Goal: Task Accomplishment & Management: Complete application form

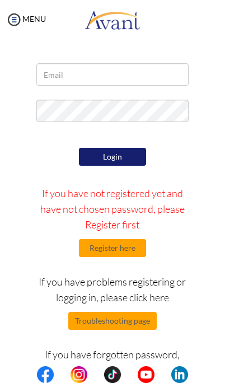
scroll to position [41, 0]
click at [135, 253] on button "Register here" at bounding box center [112, 248] width 67 height 18
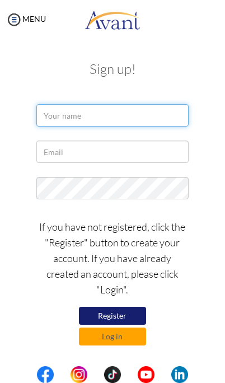
click at [158, 104] on input "text" at bounding box center [112, 115] width 152 height 22
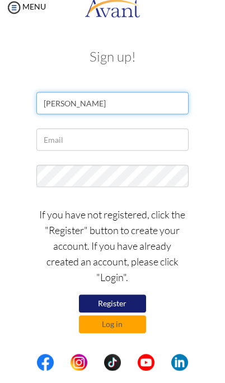
type input "[PERSON_NAME]"
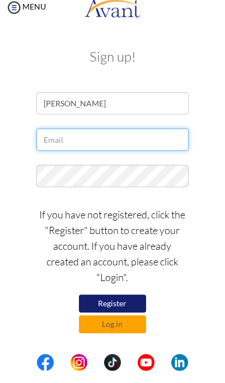
click at [113, 141] on input "text" at bounding box center [112, 152] width 152 height 22
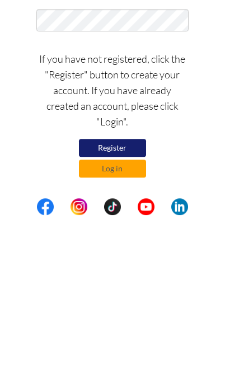
click at [130, 307] on button "Register" at bounding box center [112, 316] width 67 height 18
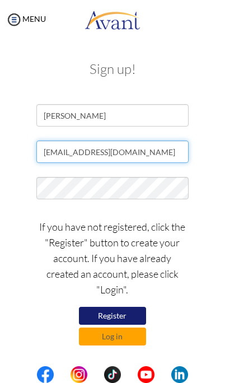
click at [162, 155] on input "[EMAIL_ADDRESS][DOMAIN_NAME]" at bounding box center [112, 152] width 152 height 22
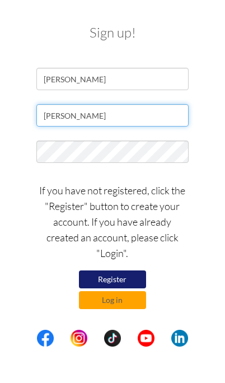
type input "Fausti"
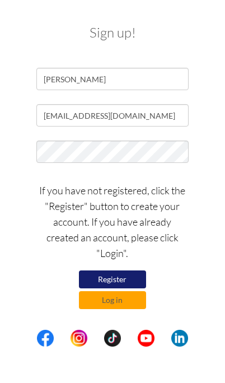
click at [217, 174] on div "My Status What is the next step? We would like you to watch the introductory vi…" at bounding box center [112, 230] width 225 height 383
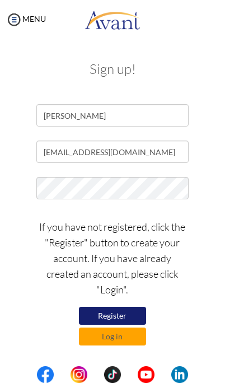
click at [131, 316] on button "Register" at bounding box center [112, 316] width 67 height 18
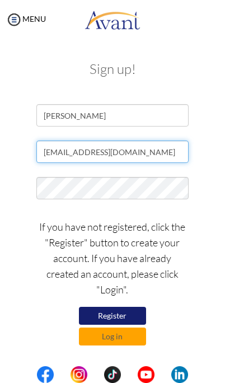
click at [175, 156] on input "[EMAIL_ADDRESS][DOMAIN_NAME]" at bounding box center [112, 152] width 152 height 22
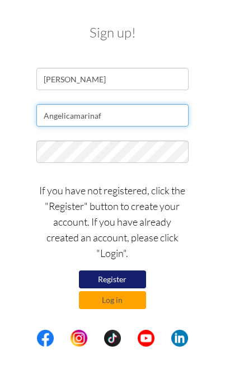
type input "Angelicamarina"
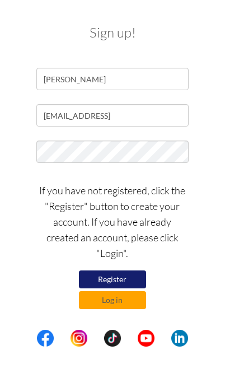
click at [209, 213] on div "If you have not registered, click the "Register" button to create your account.…" at bounding box center [112, 279] width 203 height 132
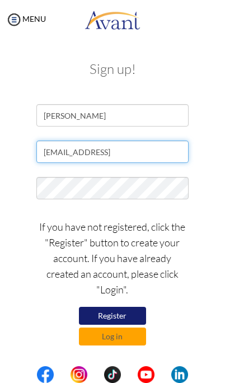
click at [156, 157] on input "[EMAIL_ADDRESS]" at bounding box center [112, 152] width 152 height 22
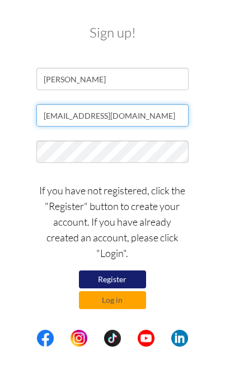
type input "[EMAIL_ADDRESS][DOMAIN_NAME]"
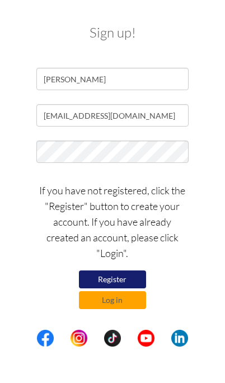
click at [213, 176] on div "Sign up! [PERSON_NAME] [EMAIL_ADDRESS][DOMAIN_NAME] If you have not registered,…" at bounding box center [112, 204] width 203 height 284
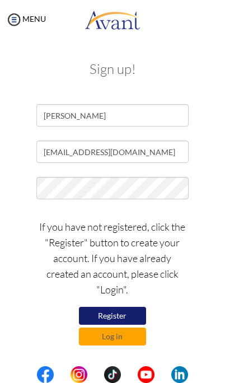
click at [128, 314] on button "Register" at bounding box center [112, 316] width 67 height 18
click at [16, 25] on img at bounding box center [14, 19] width 17 height 17
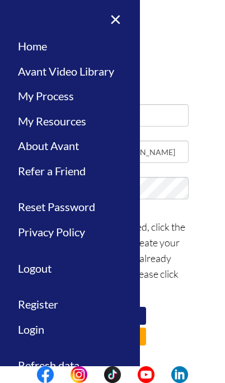
click at [174, 239] on p "If you have not registered, click the "Register" button to create your account.…" at bounding box center [112, 258] width 152 height 78
click at [67, 298] on link "Register" at bounding box center [70, 304] width 140 height 25
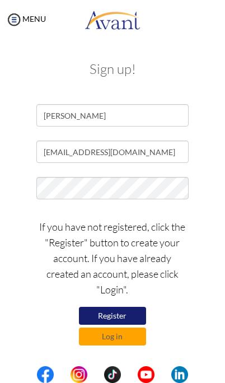
click at [121, 338] on button "Log in" at bounding box center [112, 337] width 67 height 18
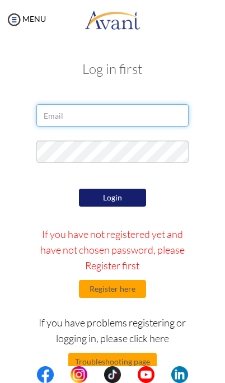
click at [47, 125] on input "email" at bounding box center [112, 115] width 152 height 22
type input "n"
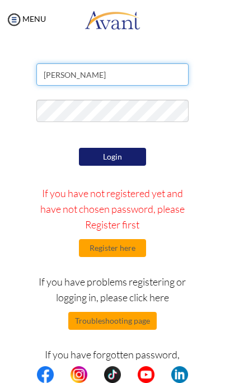
type input "[PERSON_NAME]"
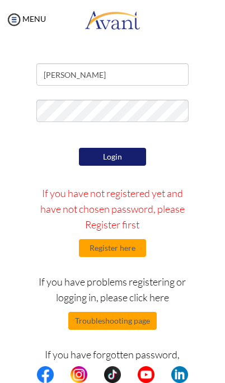
click at [210, 183] on div "Login If you have not registered yet and have not chosen password, please Regis…" at bounding box center [112, 274] width 203 height 258
click at [136, 323] on button "Troubleshooting page" at bounding box center [112, 321] width 88 height 18
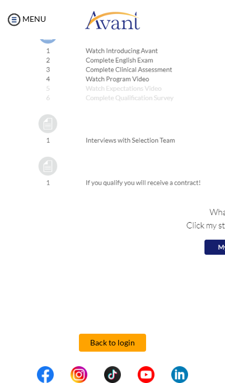
scroll to position [1777, 0]
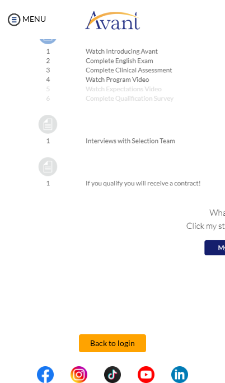
click at [137, 338] on button "Back to login" at bounding box center [112, 343] width 67 height 18
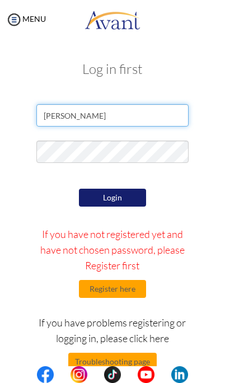
click at [96, 116] on input "[PERSON_NAME]" at bounding box center [112, 115] width 152 height 22
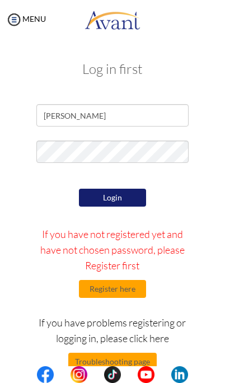
click at [29, 191] on div "Login If you have not registered yet and have not chosen password, please Regis…" at bounding box center [112, 315] width 169 height 258
click at [127, 291] on button "Register here" at bounding box center [112, 289] width 67 height 18
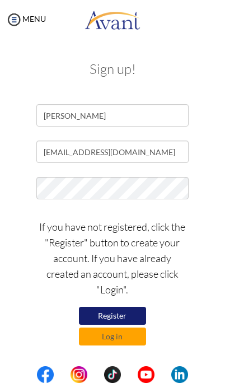
click at [128, 316] on button "Register" at bounding box center [112, 316] width 67 height 18
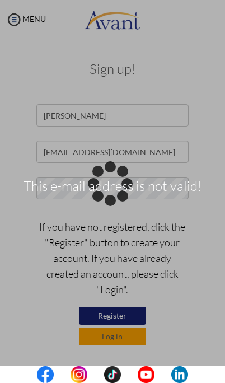
click at [120, 199] on div "This e-mail address is not valid!" at bounding box center [113, 192] width 16 height 16
